Goal: Complete application form: Complete application form

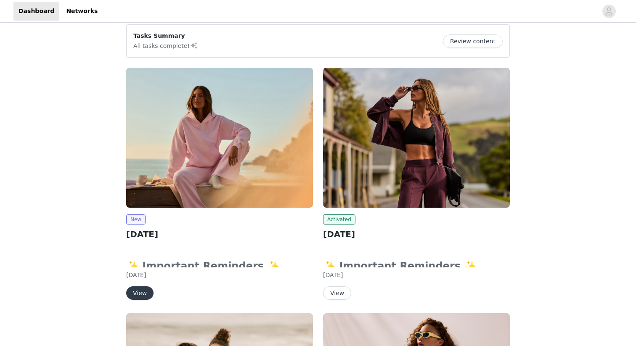
scroll to position [77, 0]
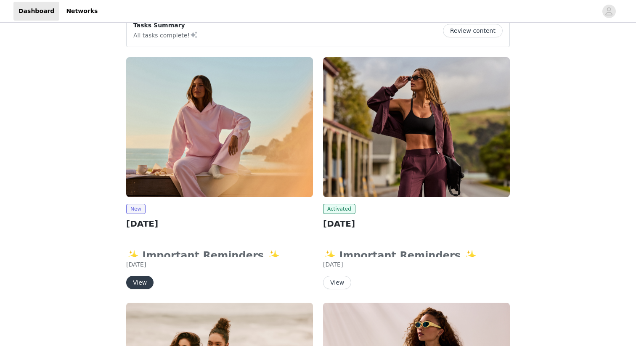
click at [142, 282] on button "View" at bounding box center [139, 282] width 27 height 13
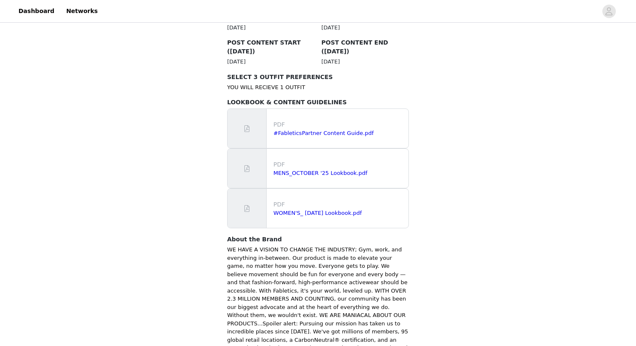
scroll to position [523, 0]
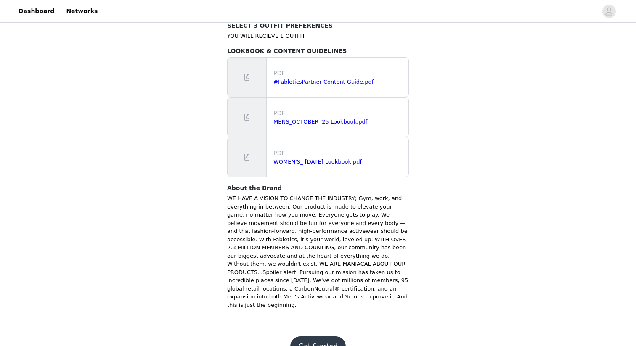
click at [323, 337] on button "Get Started" at bounding box center [318, 347] width 56 height 20
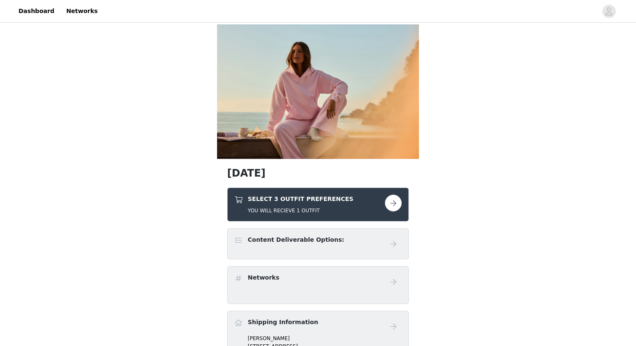
click at [392, 203] on button "button" at bounding box center [393, 203] width 17 height 17
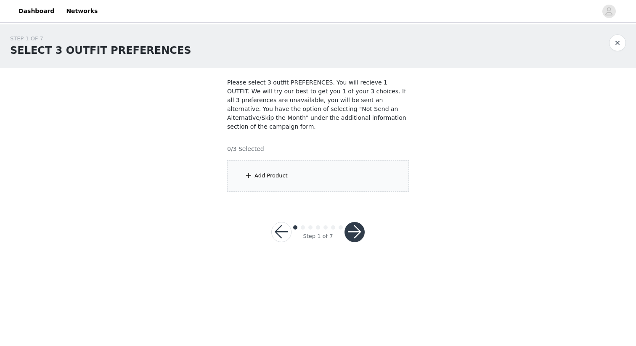
click at [293, 173] on div "Add Product" at bounding box center [318, 176] width 182 height 32
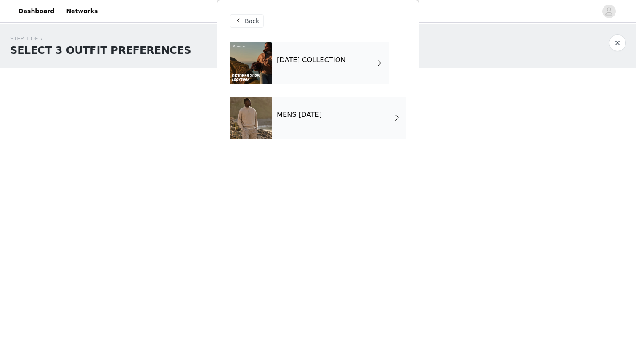
click at [291, 68] on div "[DATE] COLLECTION" at bounding box center [330, 63] width 117 height 42
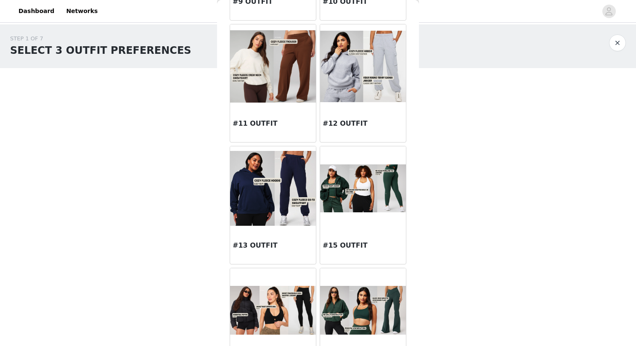
scroll to position [628, 0]
click at [269, 201] on img at bounding box center [273, 188] width 86 height 74
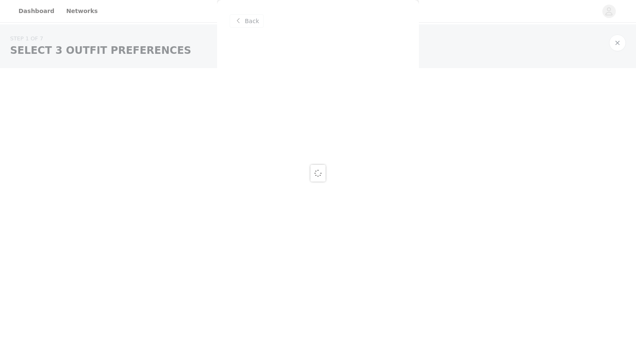
scroll to position [0, 0]
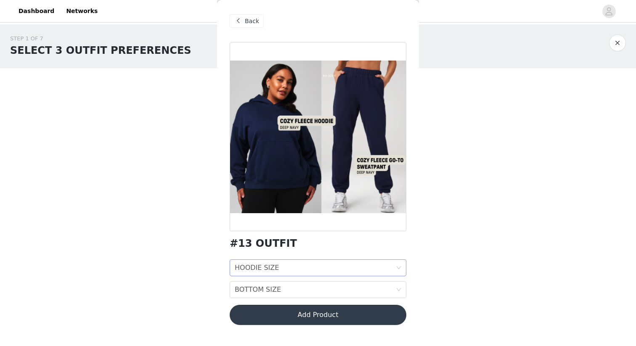
click at [276, 268] on div "HOODIE SIZE HOODIE SIZE" at bounding box center [315, 268] width 161 height 16
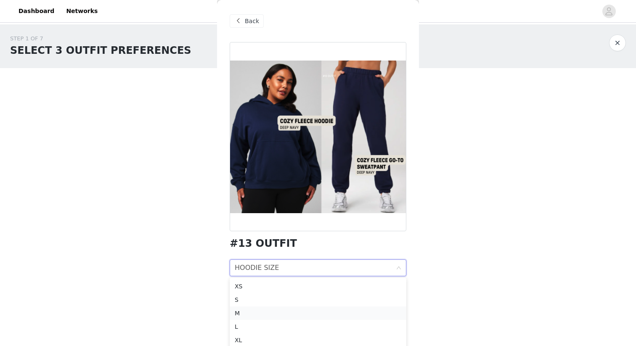
click at [259, 309] on div "M" at bounding box center [318, 313] width 167 height 9
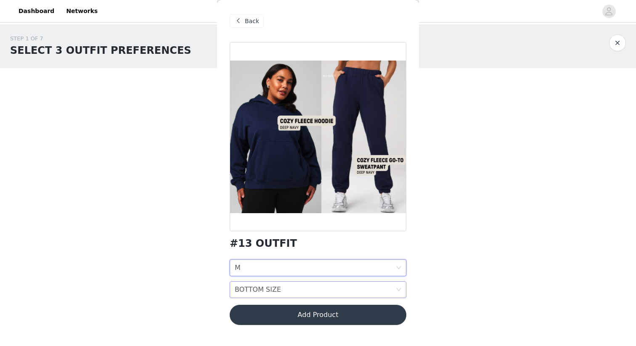
click at [268, 287] on div "BOTTOM SIZE" at bounding box center [258, 290] width 46 height 16
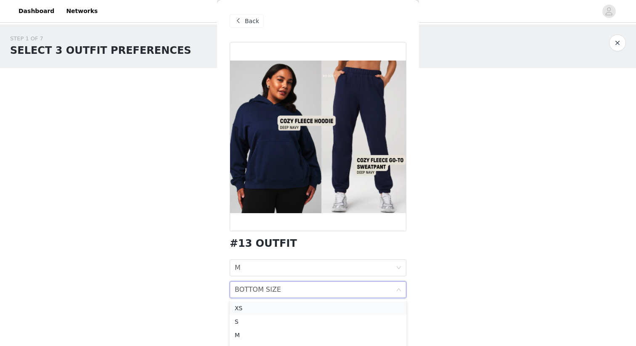
click at [260, 309] on div "XS" at bounding box center [318, 308] width 167 height 9
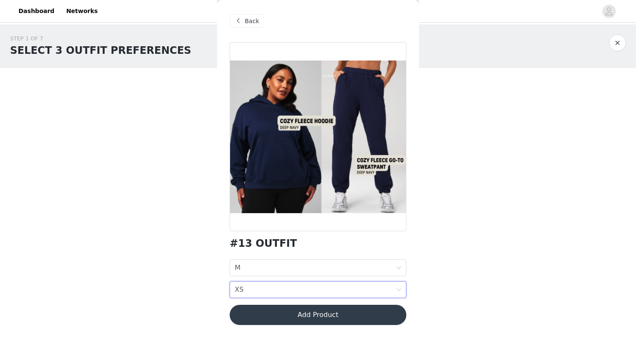
click at [292, 319] on button "Add Product" at bounding box center [318, 315] width 177 height 20
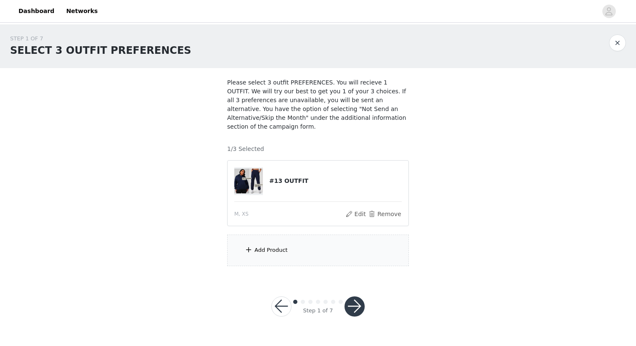
click at [301, 252] on div "Add Product" at bounding box center [318, 251] width 182 height 32
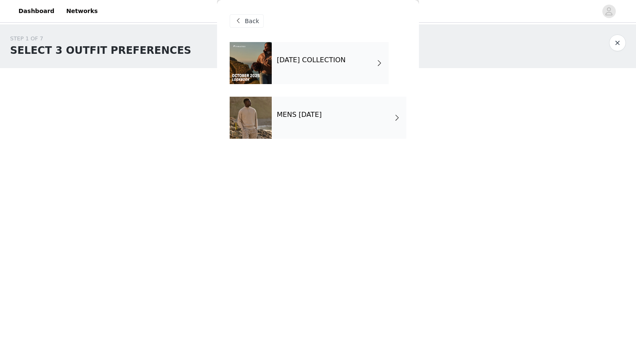
click at [335, 69] on div "[DATE] COLLECTION" at bounding box center [330, 63] width 117 height 42
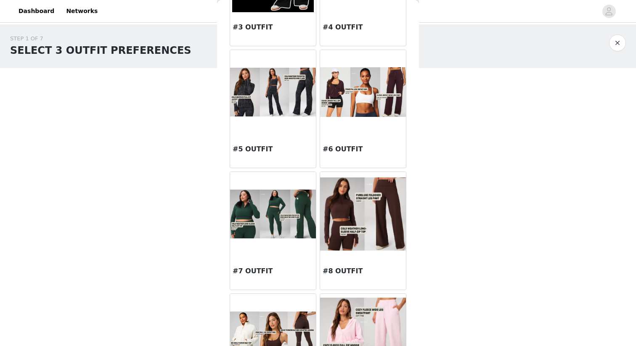
scroll to position [238, 0]
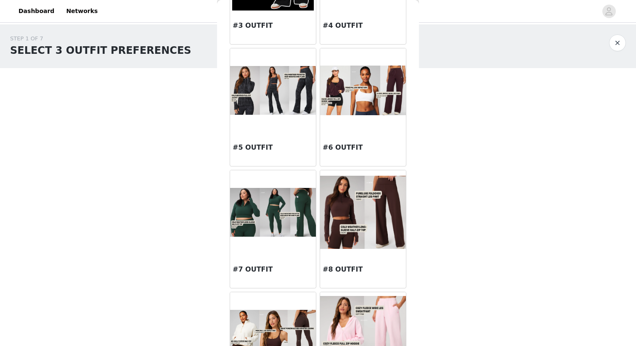
click at [256, 264] on div "#7 OUTFIT" at bounding box center [273, 272] width 86 height 34
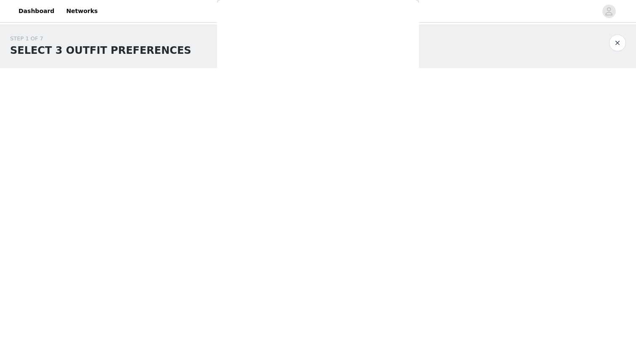
scroll to position [0, 0]
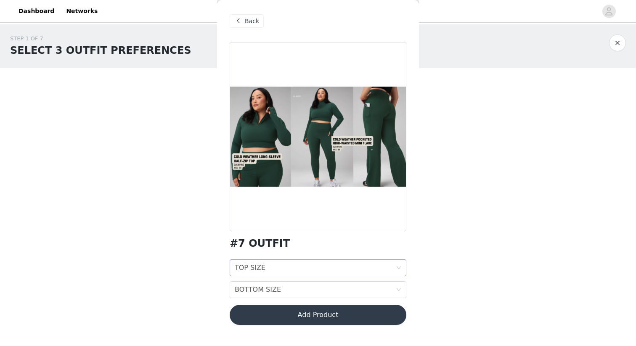
click at [292, 270] on div "TOP SIZE TOP SIZE" at bounding box center [315, 268] width 161 height 16
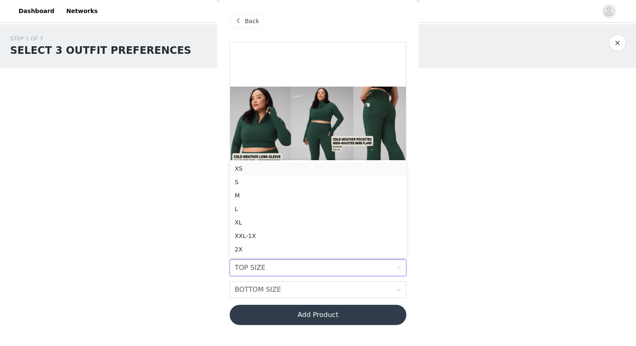
click at [283, 167] on div "XS" at bounding box center [318, 168] width 167 height 9
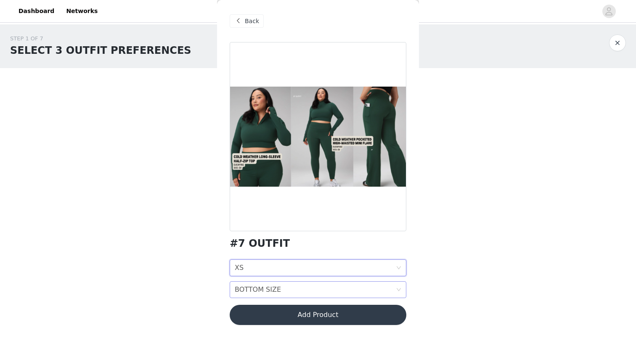
click at [279, 290] on div "BOTTOM SIZE BOTTOM SIZE" at bounding box center [315, 290] width 161 height 16
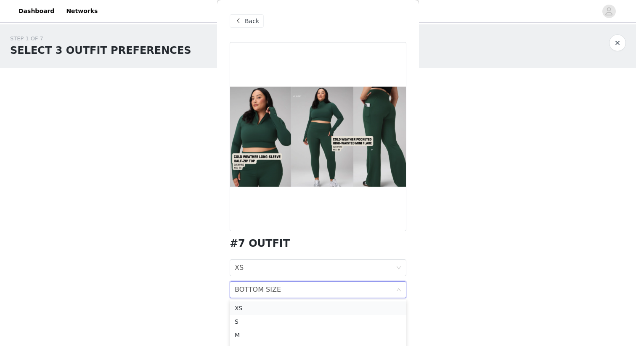
click at [271, 311] on div "XS" at bounding box center [318, 308] width 167 height 9
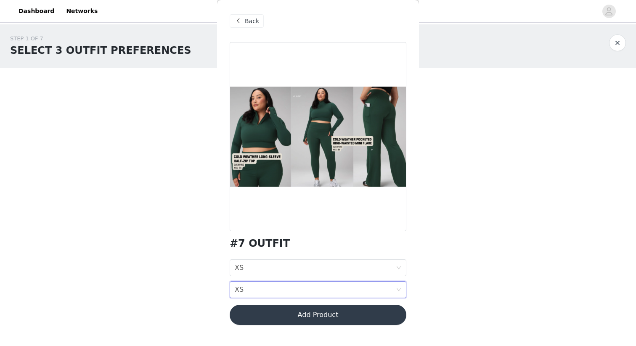
click at [301, 315] on button "Add Product" at bounding box center [318, 315] width 177 height 20
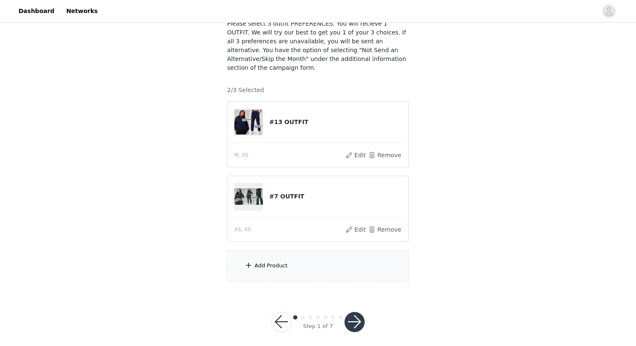
scroll to position [65, 0]
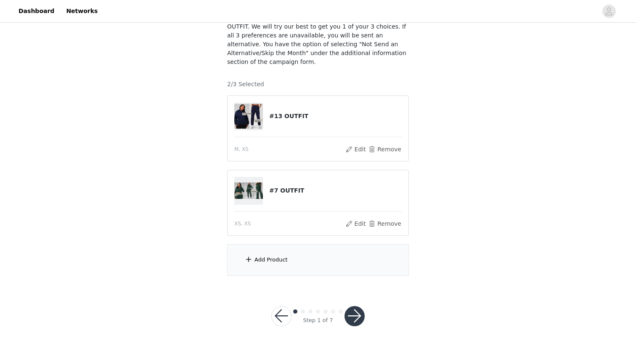
click at [309, 258] on div "Add Product" at bounding box center [318, 260] width 182 height 32
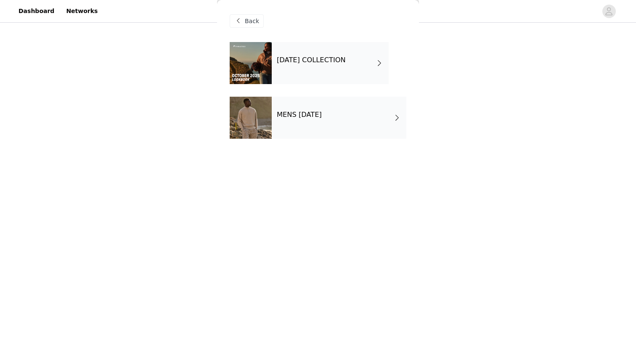
click at [304, 58] on h4 "[DATE] COLLECTION" at bounding box center [311, 60] width 69 height 8
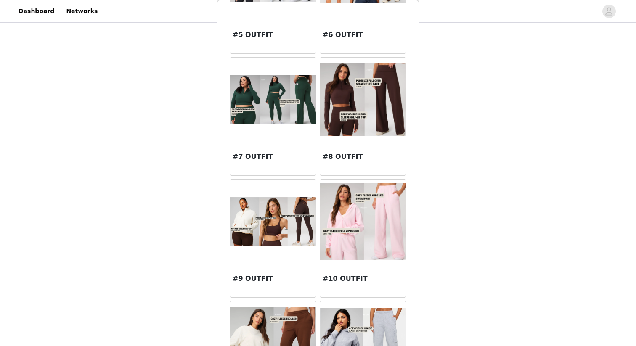
scroll to position [353, 0]
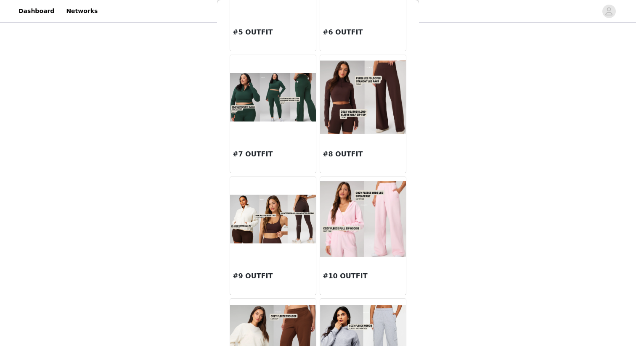
click at [345, 267] on div "#10 OUTFIT" at bounding box center [363, 278] width 86 height 34
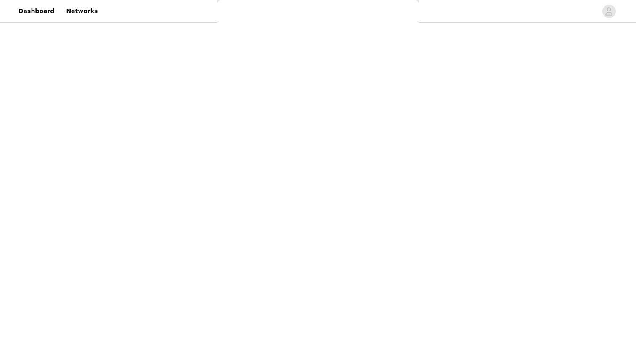
scroll to position [0, 0]
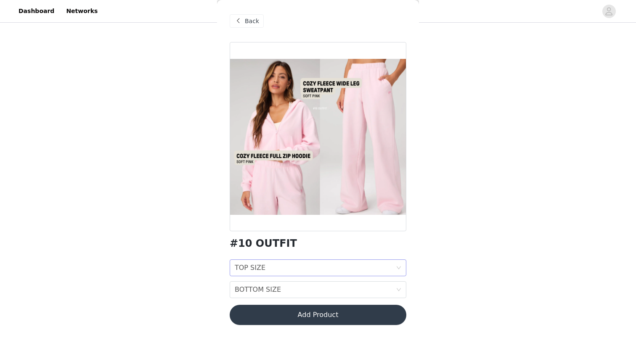
click at [273, 271] on div "TOP SIZE TOP SIZE" at bounding box center [315, 268] width 161 height 16
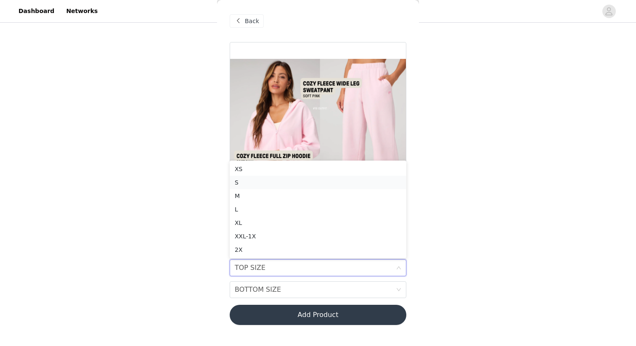
click at [257, 185] on div "S" at bounding box center [318, 182] width 167 height 9
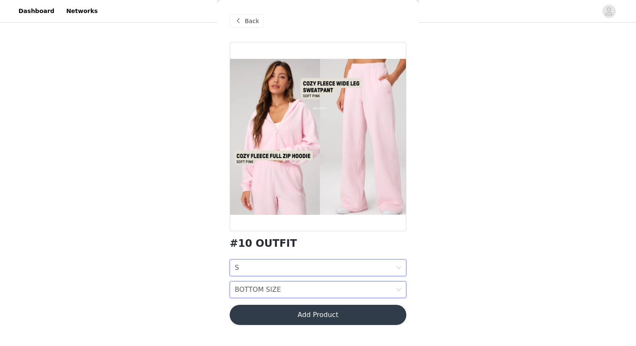
click at [270, 287] on div "BOTTOM SIZE" at bounding box center [258, 290] width 46 height 16
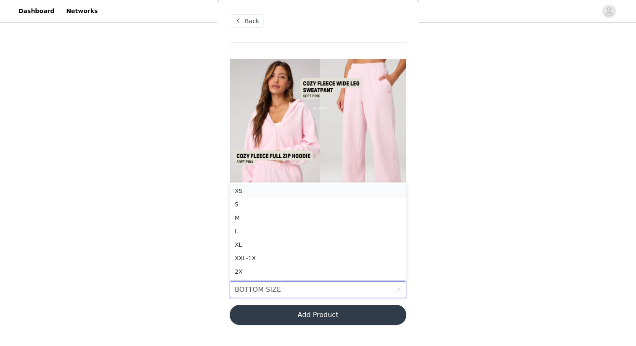
click at [264, 191] on div "XS" at bounding box center [318, 190] width 167 height 9
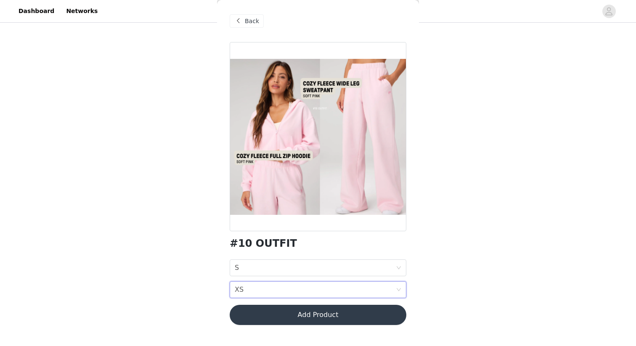
click at [300, 315] on button "Add Product" at bounding box center [318, 315] width 177 height 20
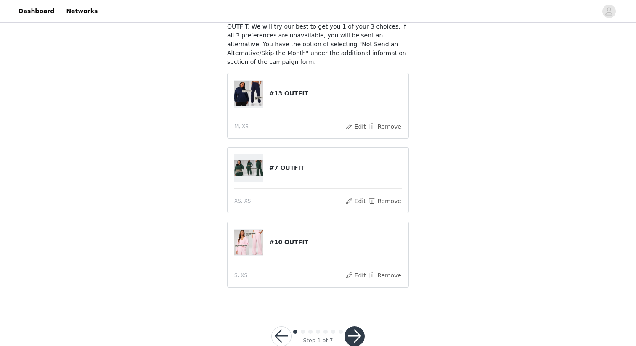
click at [350, 336] on button "button" at bounding box center [355, 337] width 20 height 20
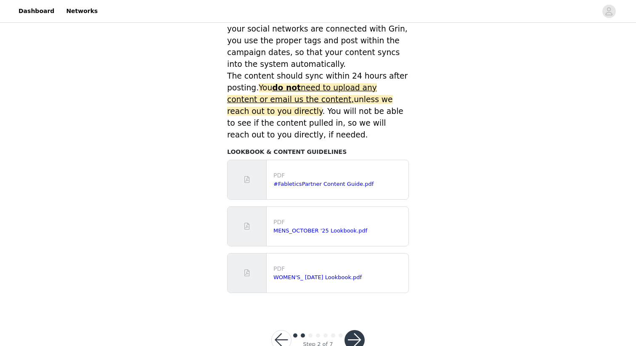
scroll to position [369, 0]
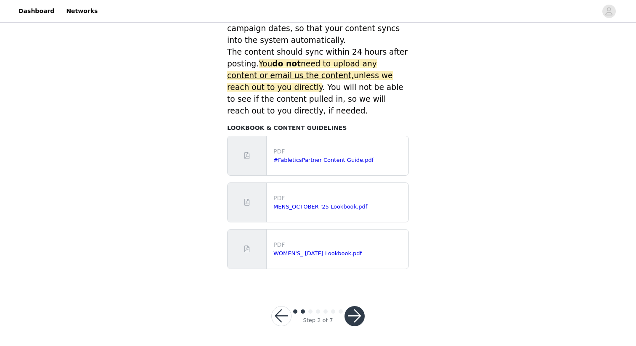
click at [357, 311] on button "button" at bounding box center [355, 316] width 20 height 20
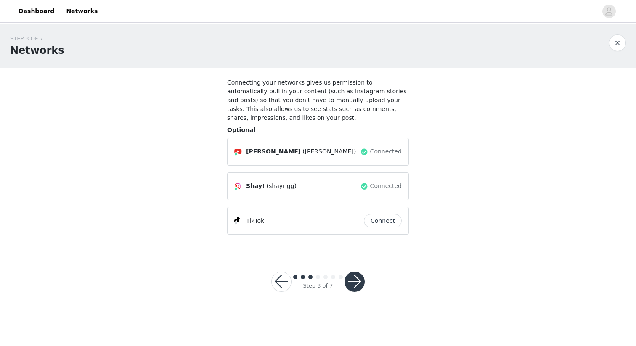
click at [359, 281] on button "button" at bounding box center [355, 282] width 20 height 20
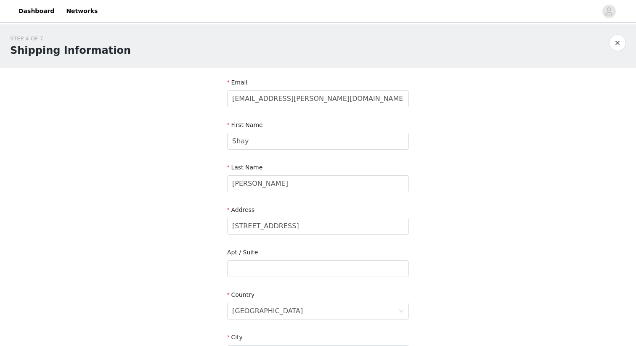
scroll to position [227, 0]
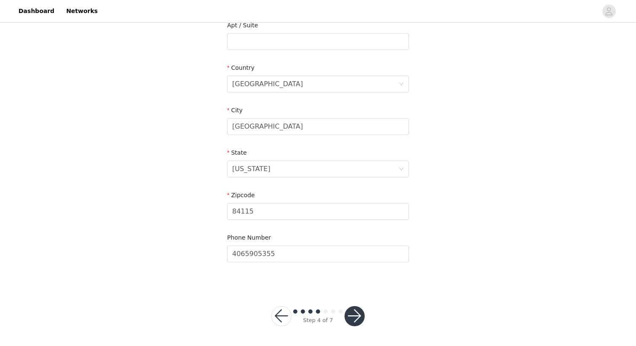
click at [355, 312] on button "button" at bounding box center [355, 316] width 20 height 20
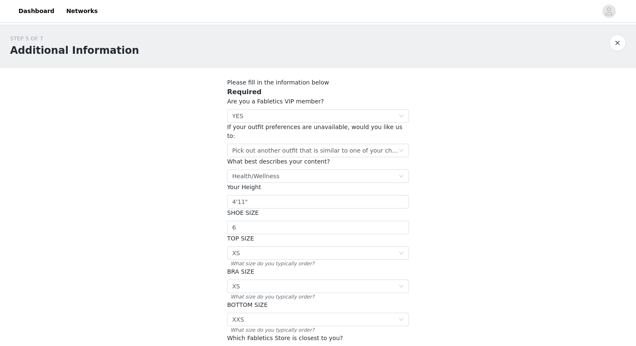
scroll to position [106, 0]
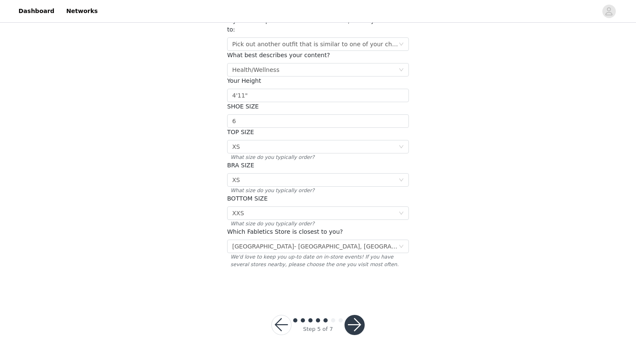
click at [358, 315] on button "button" at bounding box center [355, 325] width 20 height 20
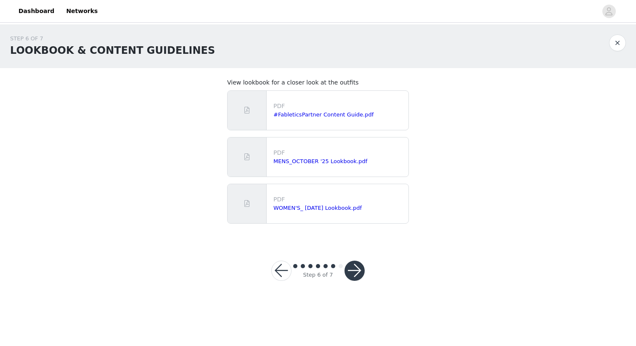
click at [350, 270] on button "button" at bounding box center [355, 271] width 20 height 20
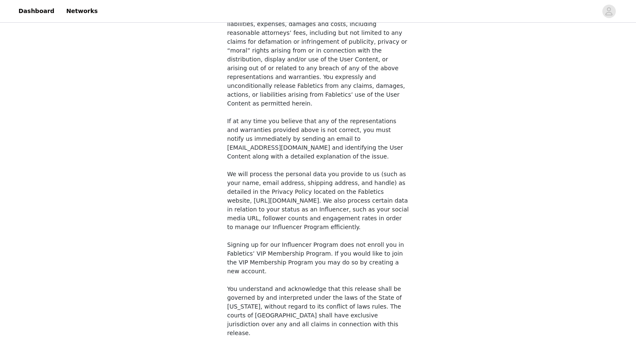
scroll to position [608, 0]
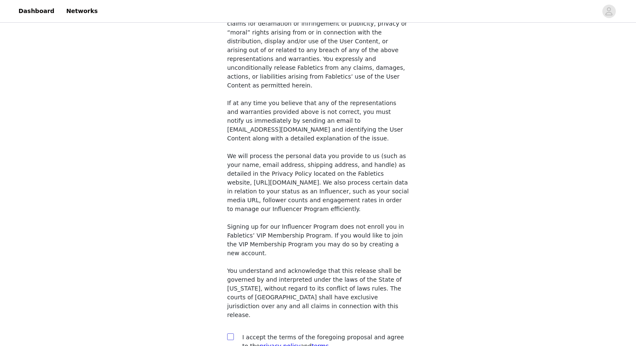
click at [231, 334] on input "checkbox" at bounding box center [230, 337] width 6 height 6
checkbox input "true"
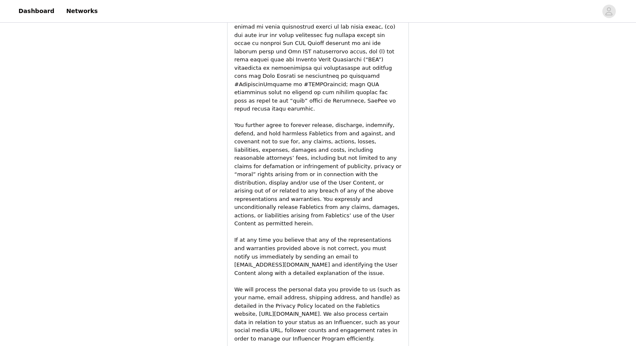
scroll to position [1266, 0]
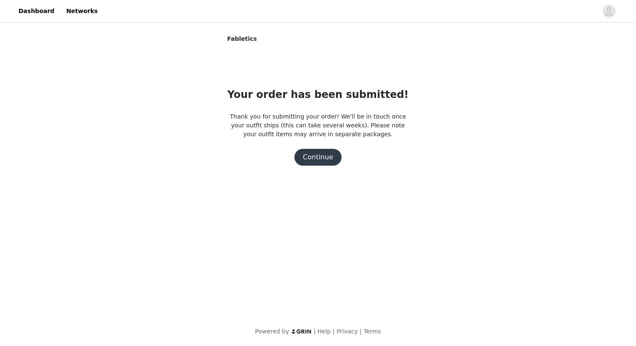
scroll to position [0, 0]
click at [322, 158] on button "Continue" at bounding box center [318, 157] width 47 height 17
